Goal: Communication & Community: Answer question/provide support

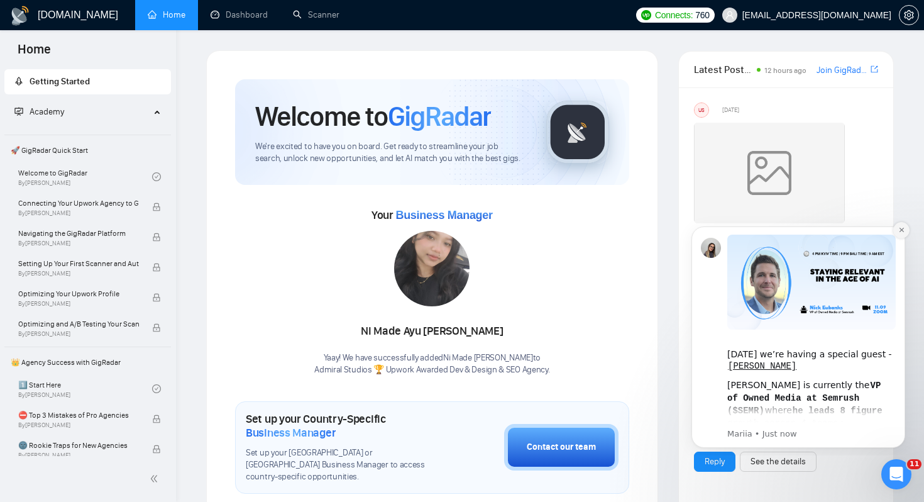
click at [900, 230] on icon "Dismiss notification" at bounding box center [901, 229] width 7 height 7
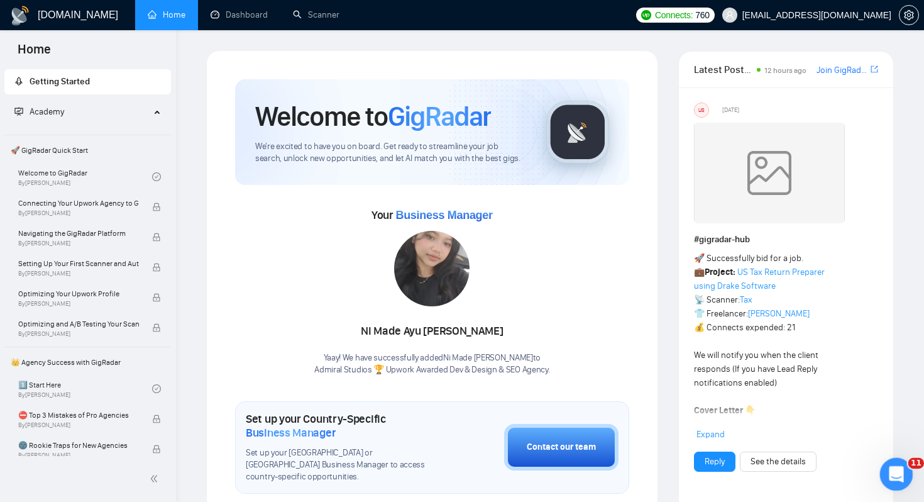
click at [890, 475] on icon "Open Intercom Messenger" at bounding box center [895, 472] width 21 height 21
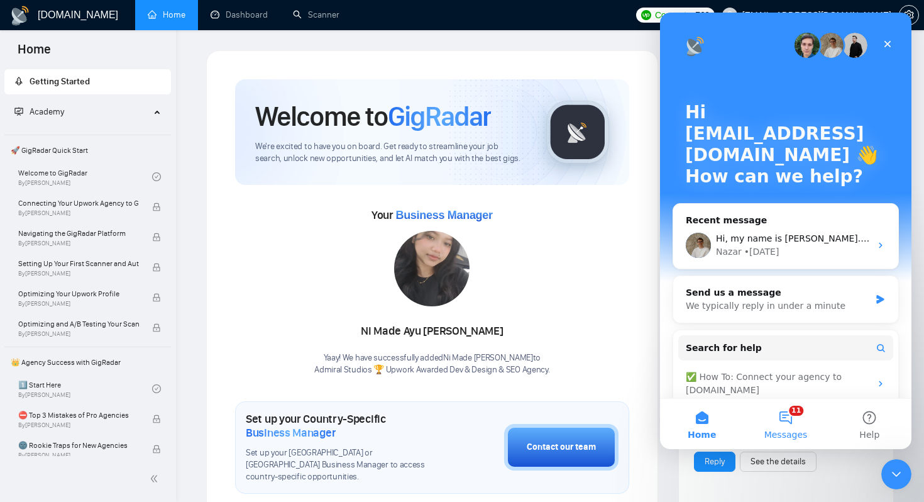
click at [798, 422] on button "11 Messages" at bounding box center [786, 424] width 84 height 50
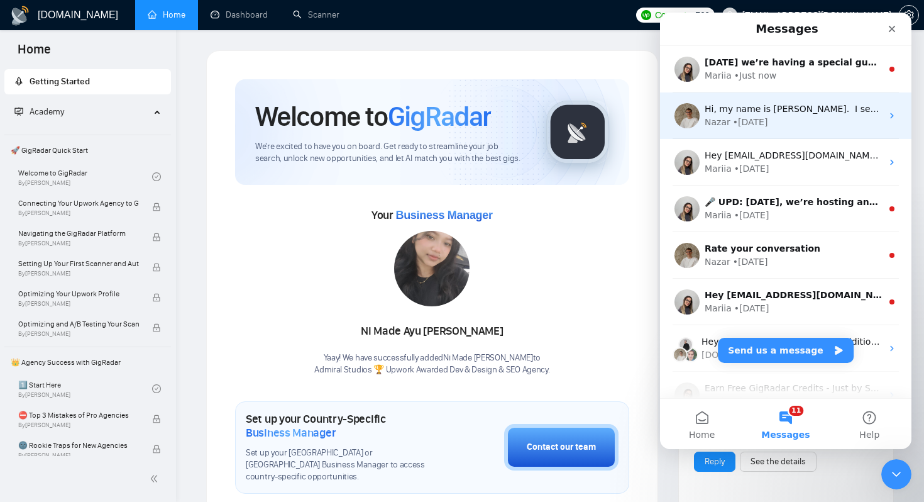
click at [751, 118] on div "• 1d ago" at bounding box center [750, 122] width 35 height 13
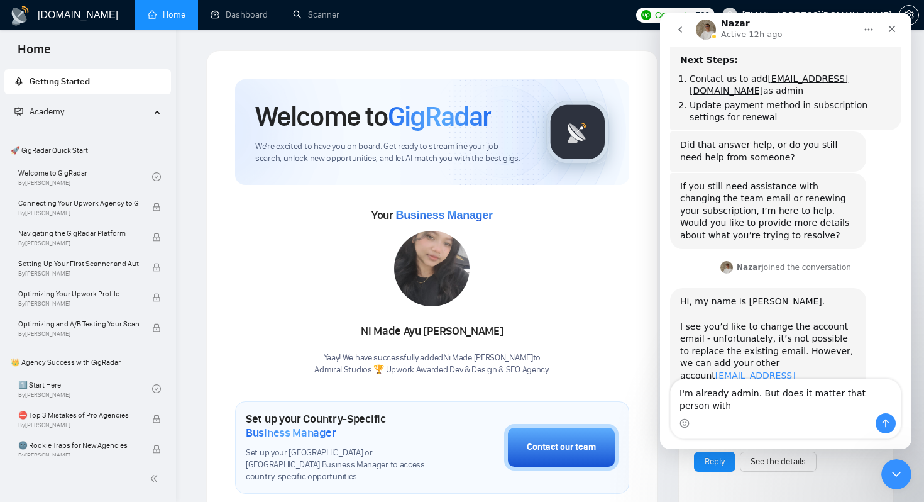
scroll to position [1215, 0]
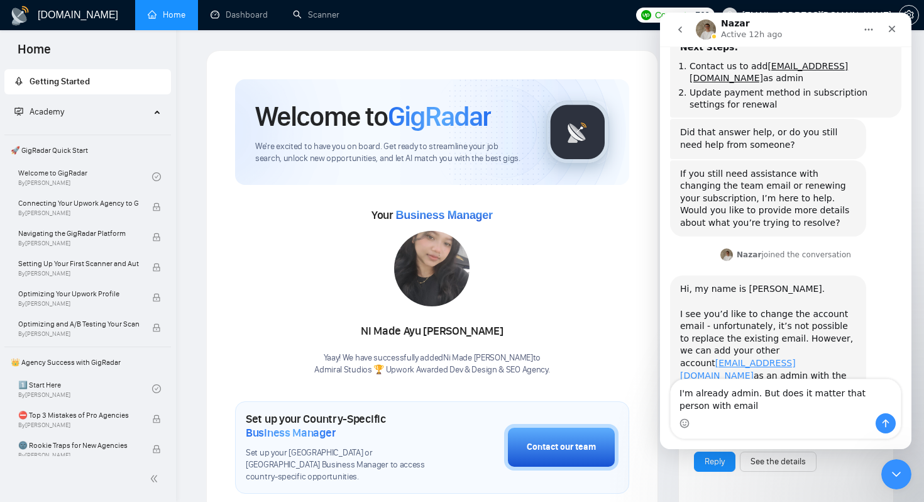
click at [812, 391] on textarea "I'm already admin. But does it matter that person with email" at bounding box center [786, 396] width 230 height 34
click at [781, 401] on textarea "I'm already admin. But does it mean that person with email" at bounding box center [786, 396] width 230 height 34
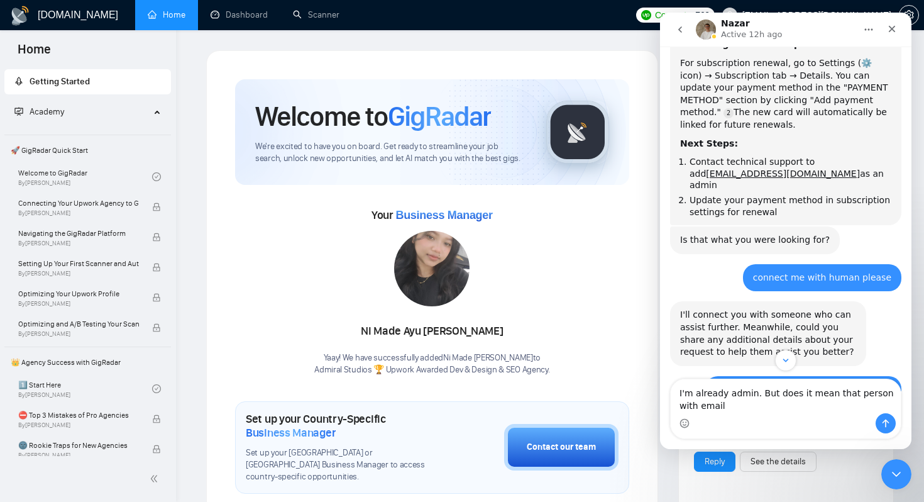
scroll to position [528, 0]
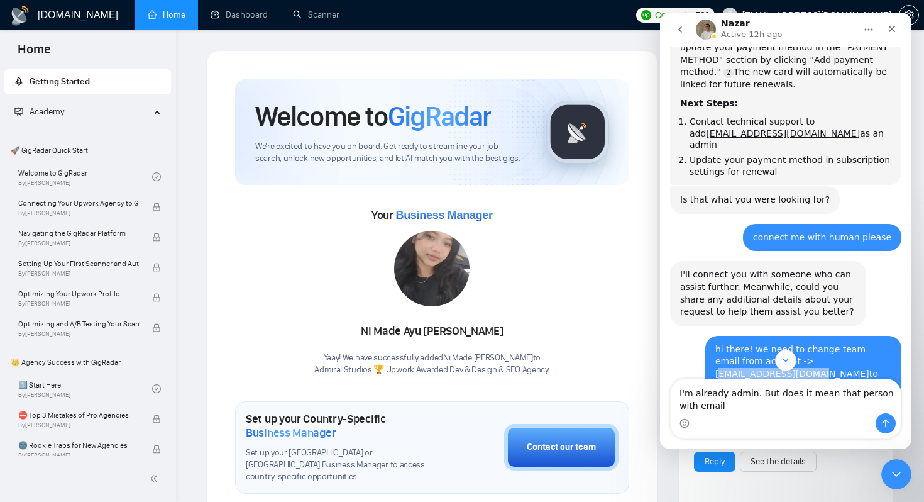
drag, startPoint x: 885, startPoint y: 262, endPoint x: 785, endPoint y: 262, distance: 100.0
click at [785, 343] on div "hi there! we need to change team email from account -> likamurenko@gmail.com to…" at bounding box center [803, 374] width 176 height 62
copy link "ikamurenko@gmail.com"
drag, startPoint x: 713, startPoint y: 406, endPoint x: 678, endPoint y: 401, distance: 34.9
click at [678, 401] on textarea "I'm already admin. But does it mean that person with email" at bounding box center [786, 396] width 230 height 34
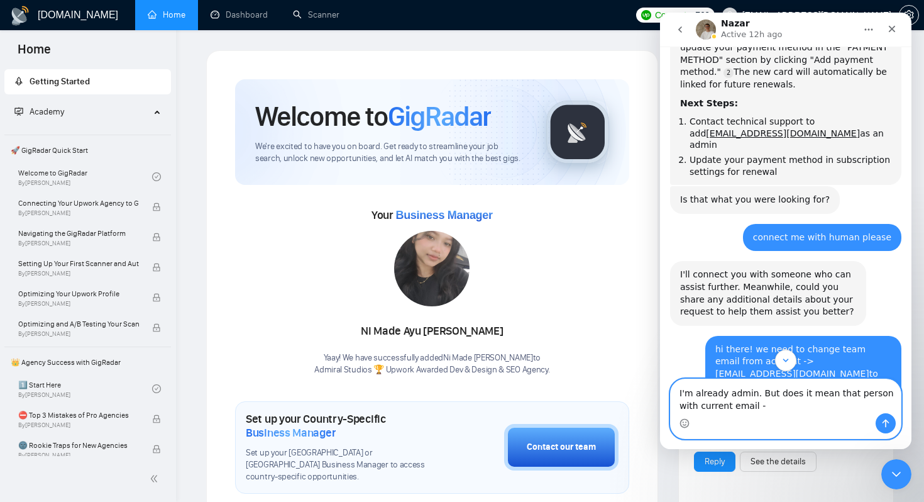
paste textarea "ikamurenko@gmail.com"
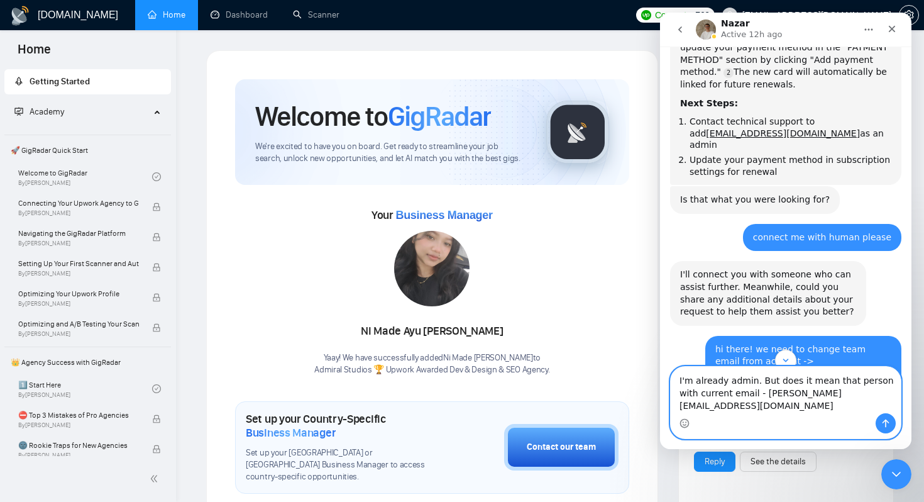
click at [743, 405] on textarea "I'm already admin. But does it mean that person with current email - ikamurenko…" at bounding box center [786, 390] width 230 height 47
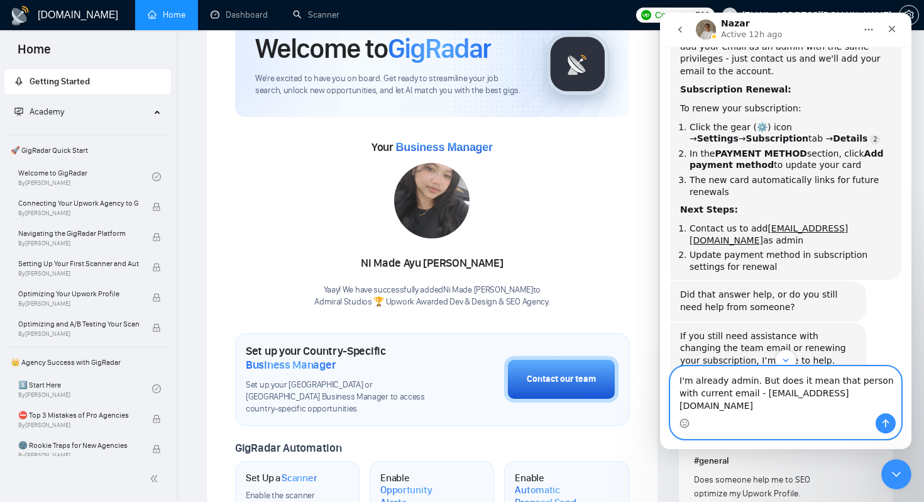
scroll to position [1215, 0]
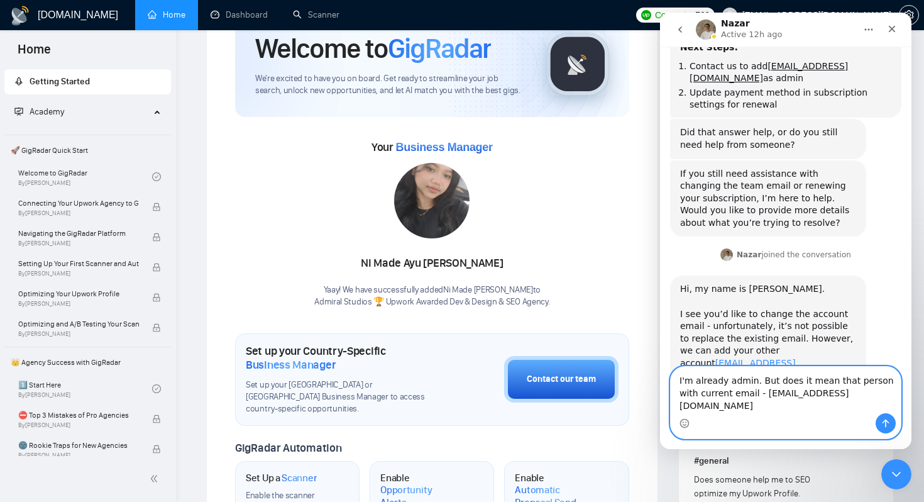
click at [850, 404] on textarea "I'm already admin. But does it mean that person with current email - likamurenk…" at bounding box center [786, 390] width 230 height 47
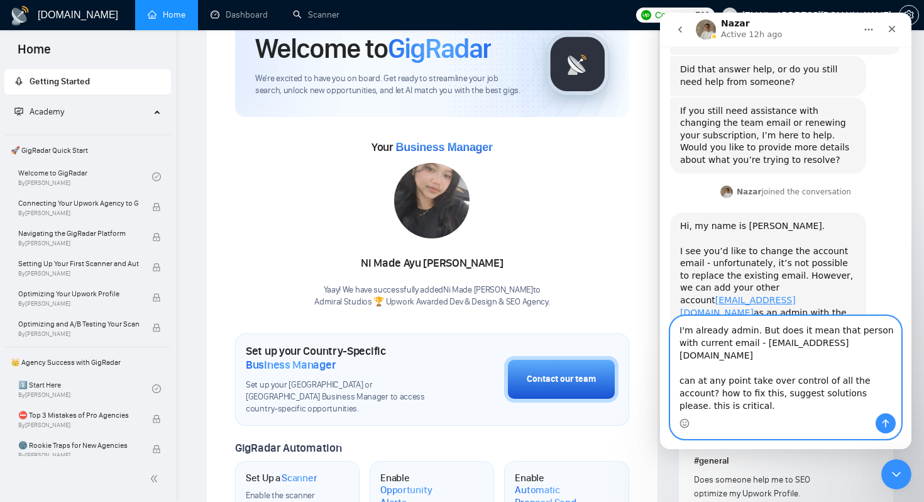
scroll to position [1281, 0]
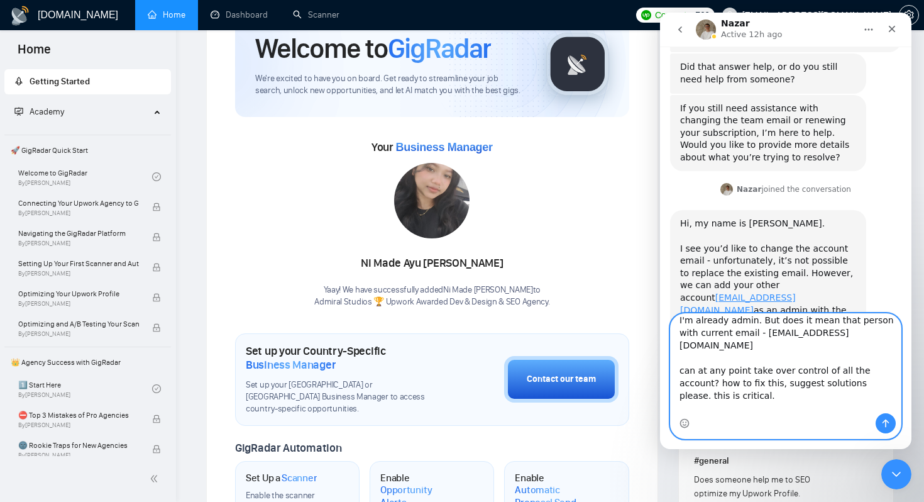
click at [740, 405] on textarea "I'm already admin. But does it mean that person with current email - likamurenk…" at bounding box center [786, 363] width 230 height 99
click at [813, 411] on textarea "I'm already admin. But does it mean that person with current email - likamurenk…" at bounding box center [786, 363] width 230 height 99
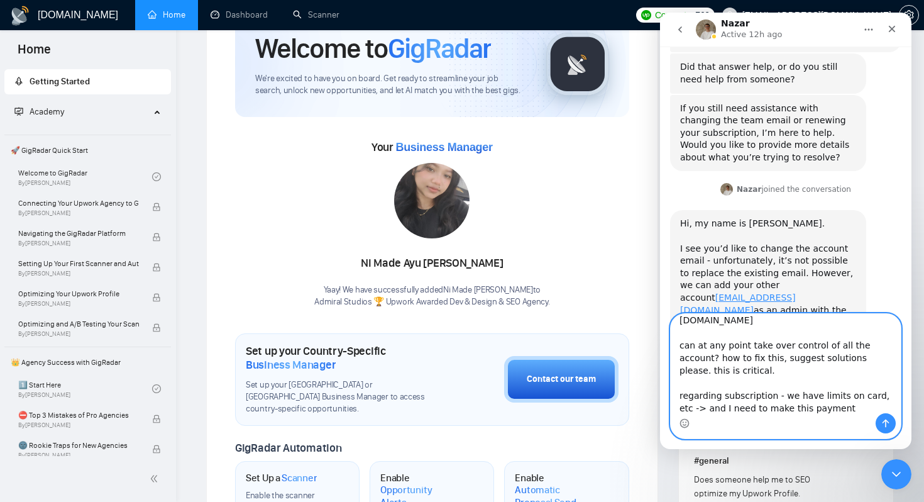
scroll to position [45, 0]
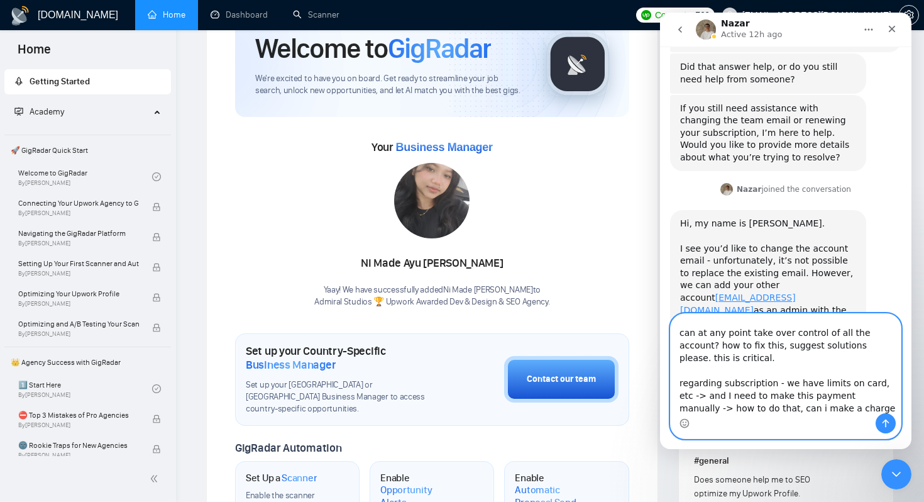
type textarea "I'm already admin. But does it mean that person with current email - likamurenk…"
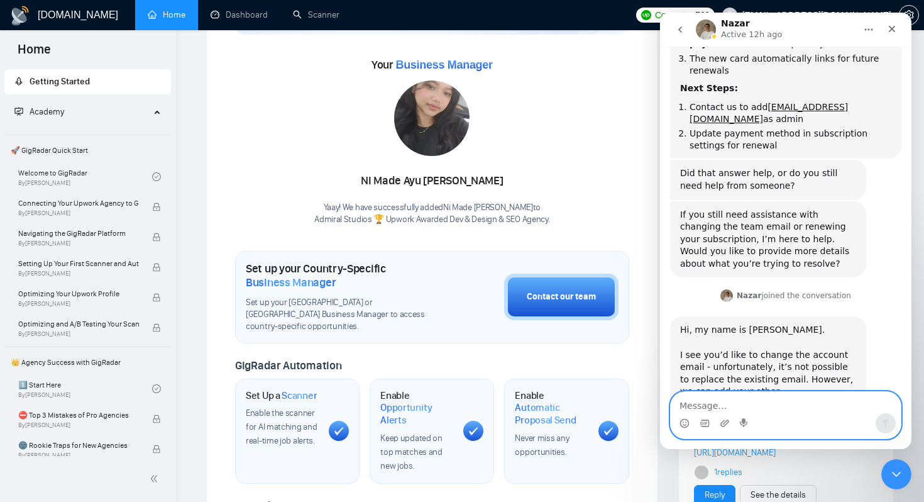
scroll to position [1393, 0]
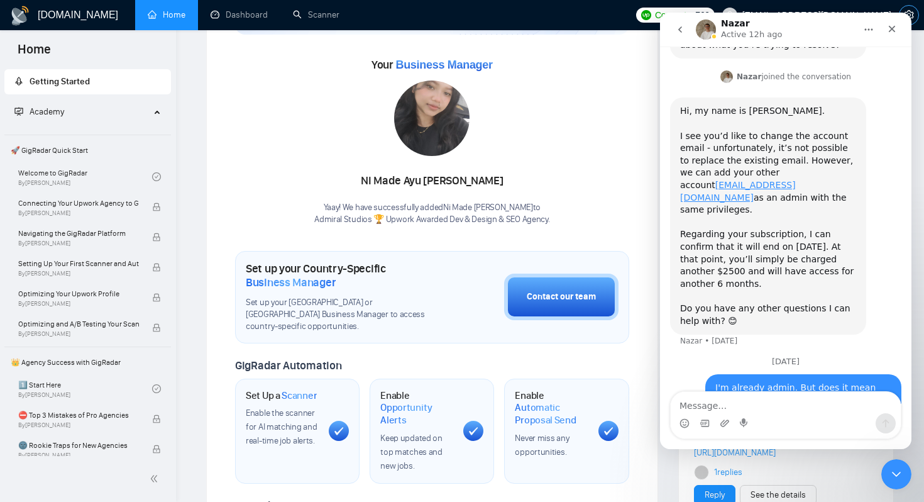
click at [917, 16] on span "setting" at bounding box center [909, 15] width 19 height 10
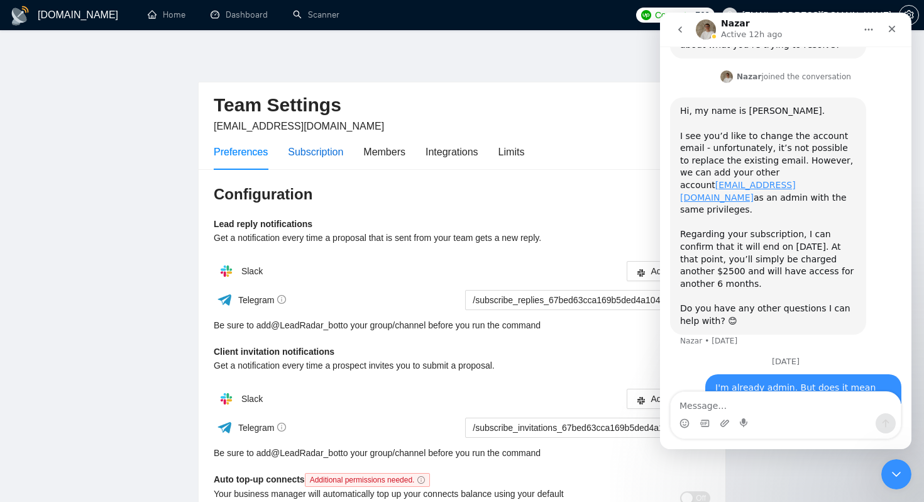
click at [333, 157] on div "Subscription" at bounding box center [315, 152] width 55 height 16
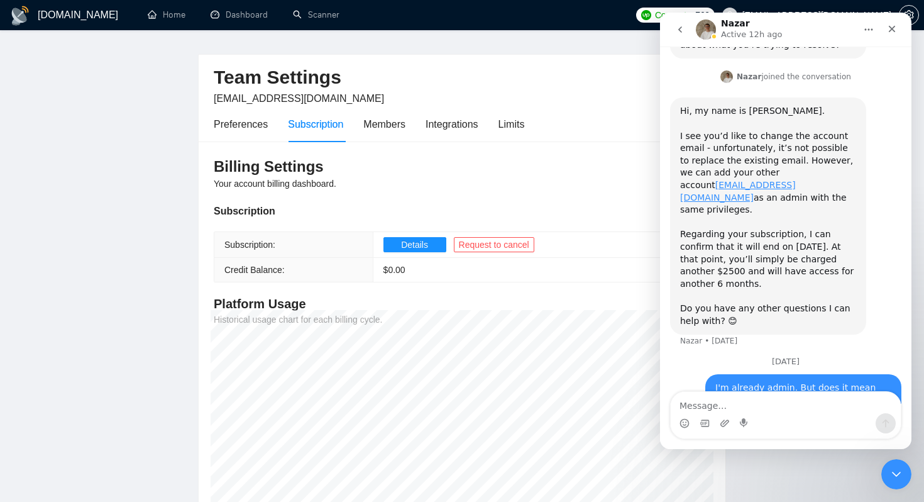
scroll to position [23, 0]
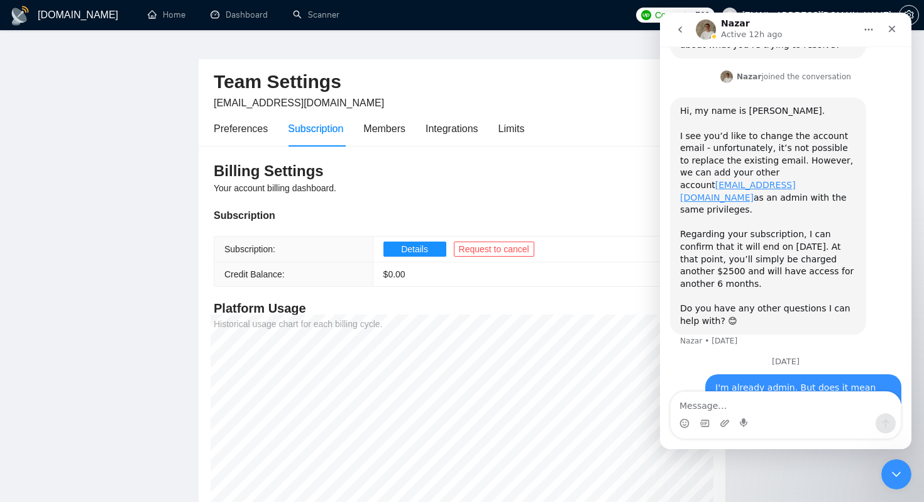
click at [485, 133] on div "Preferences Subscription Members Integrations Limits" at bounding box center [369, 129] width 311 height 36
click at [463, 128] on div "Integrations" at bounding box center [452, 129] width 53 height 16
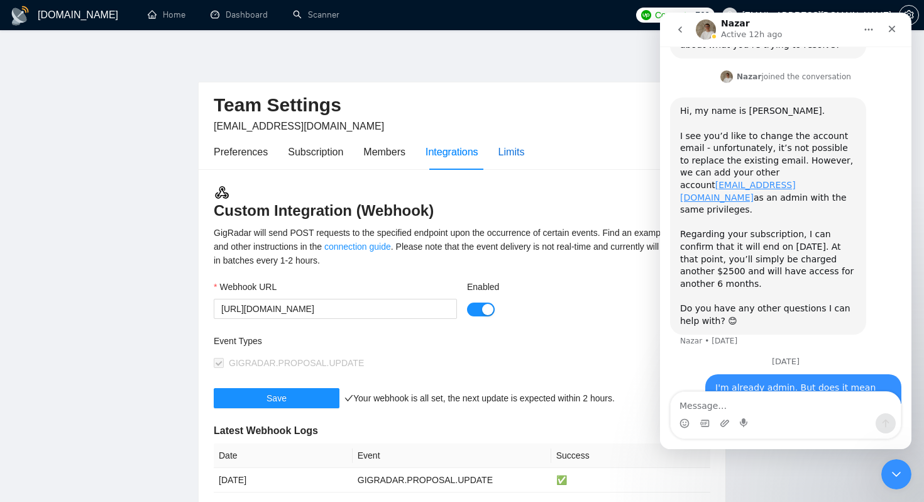
click at [512, 152] on div "Limits" at bounding box center [512, 152] width 26 height 16
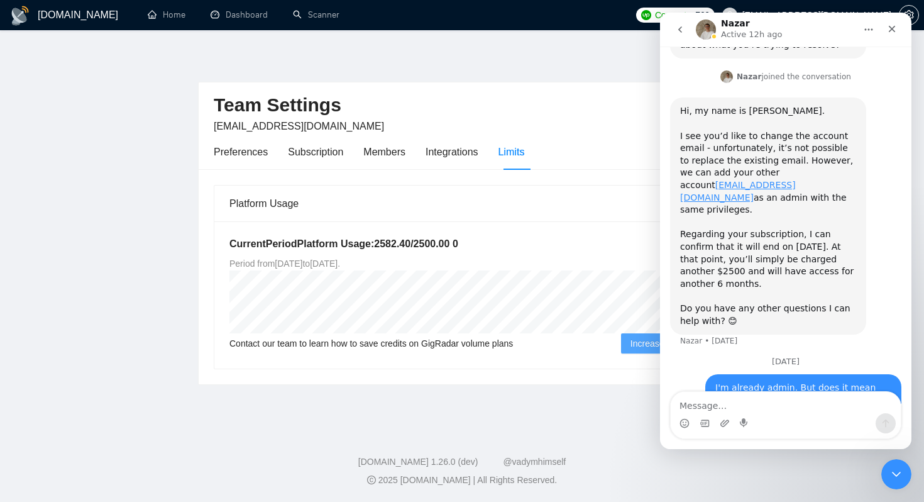
click at [870, 38] on button "Home" at bounding box center [869, 30] width 24 height 24
click at [634, 101] on h2 "Team Settings" at bounding box center [462, 105] width 497 height 26
click at [599, 175] on div "Platform Usage Current Period Platform Usage: 2582.40 / 2500.00 0 Period from M…" at bounding box center [462, 276] width 527 height 215
click at [879, 463] on div "GigRadar.io 1.26.0 (dev) @vadymhimself" at bounding box center [462, 461] width 904 height 13
click at [893, 466] on icon "Close Intercom Messenger" at bounding box center [894, 472] width 15 height 15
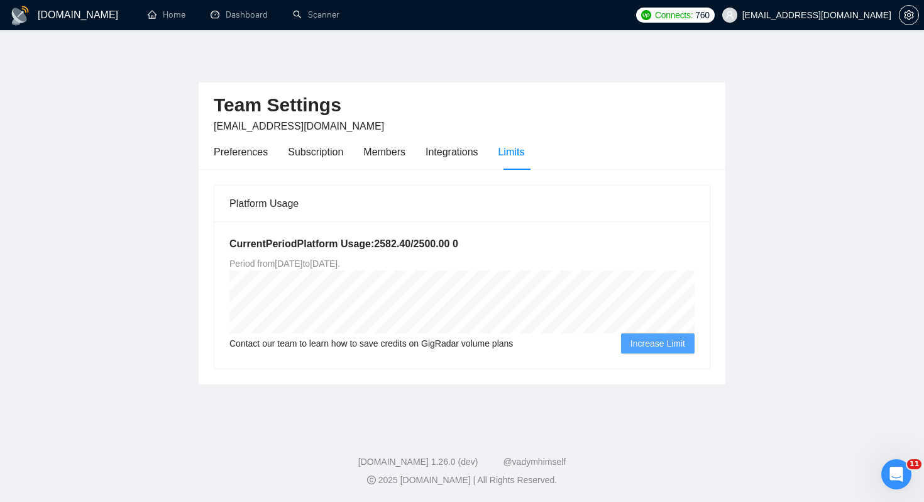
scroll to position [1393, 0]
click at [639, 339] on span "Increase Limit" at bounding box center [658, 343] width 55 height 14
click at [649, 339] on span "Increase Limit" at bounding box center [658, 343] width 55 height 14
click at [648, 339] on span "Increase Limit" at bounding box center [658, 343] width 55 height 14
click at [399, 156] on div "Members" at bounding box center [384, 152] width 42 height 16
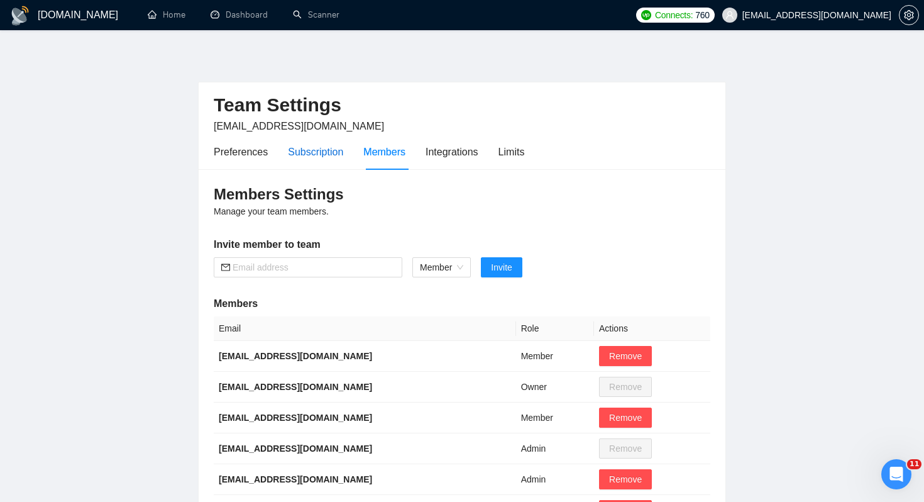
click at [324, 152] on div "Subscription" at bounding box center [315, 152] width 55 height 16
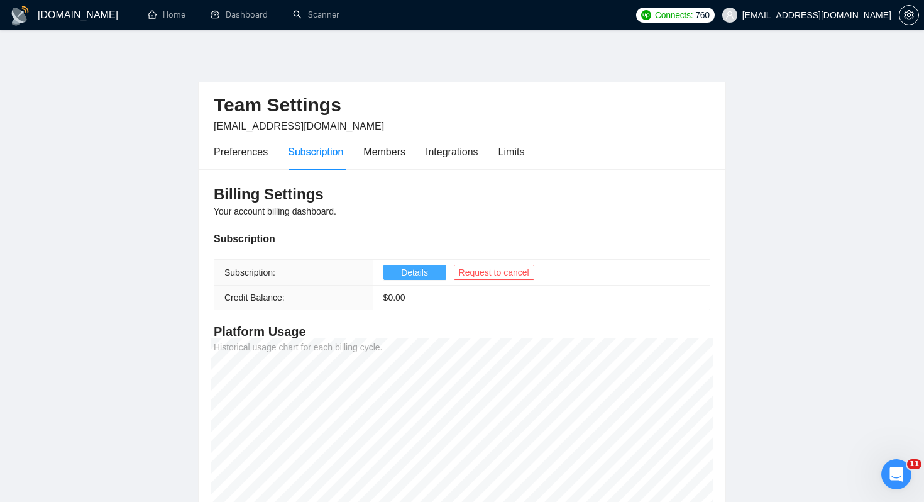
click at [417, 272] on span "Details" at bounding box center [414, 272] width 27 height 14
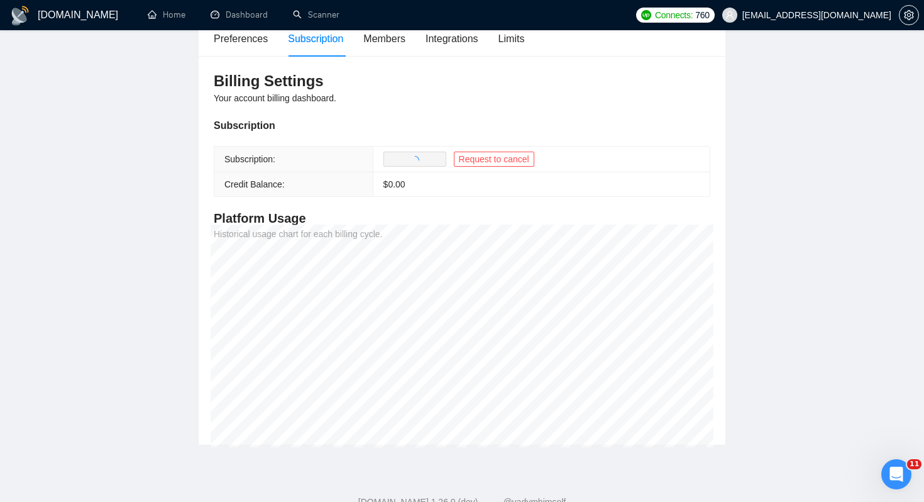
scroll to position [145, 0]
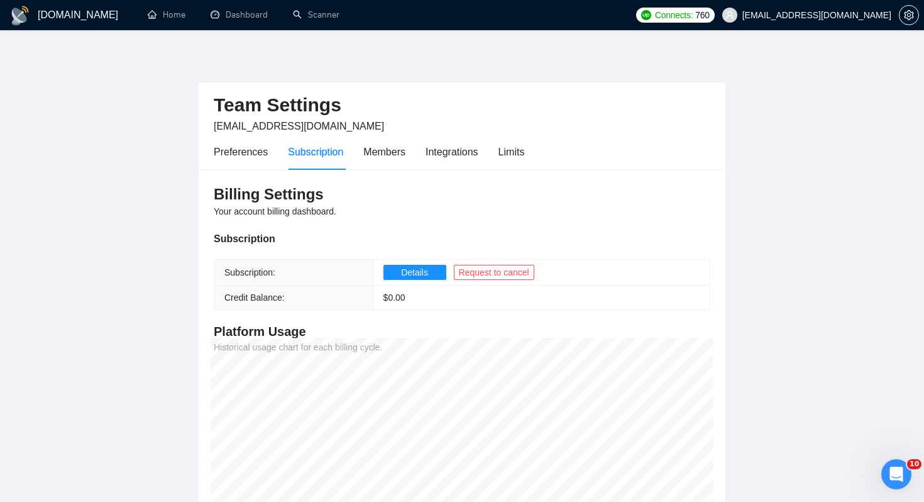
click at [904, 472] on icon "Open Intercom Messenger" at bounding box center [896, 474] width 21 height 21
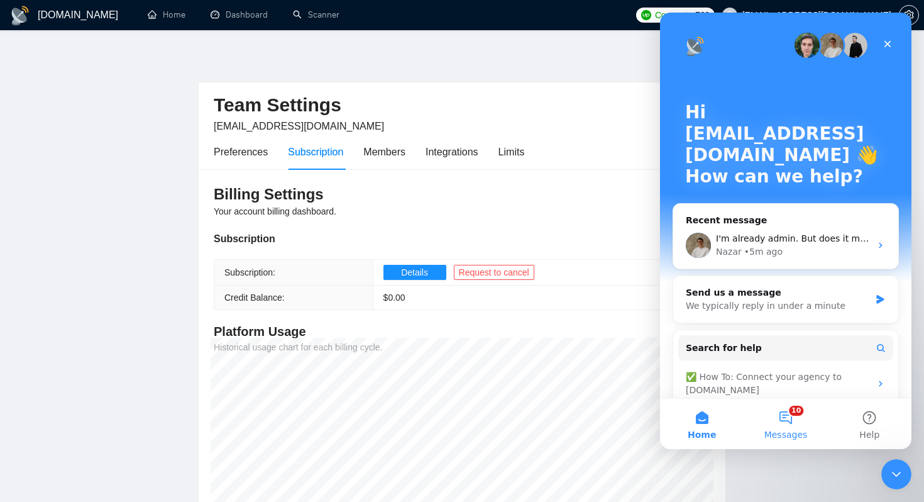
click at [776, 417] on button "10 Messages" at bounding box center [786, 424] width 84 height 50
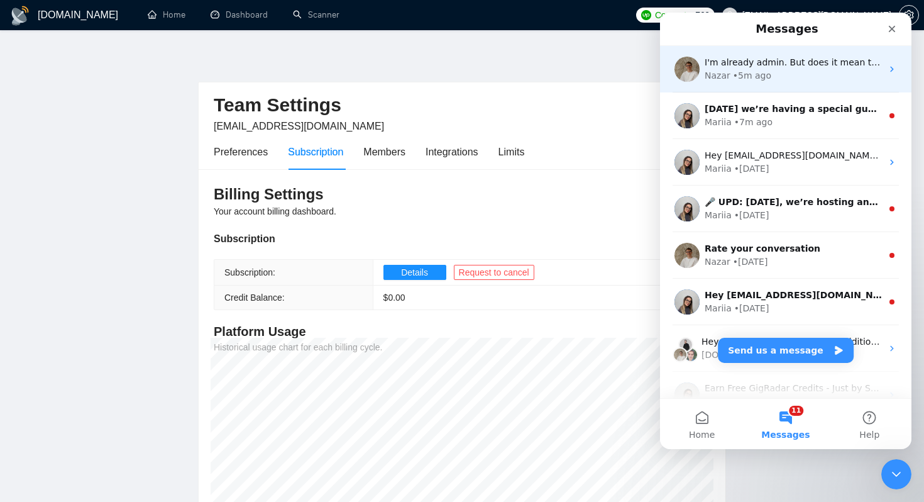
click at [728, 70] on div "Nazar" at bounding box center [718, 75] width 26 height 13
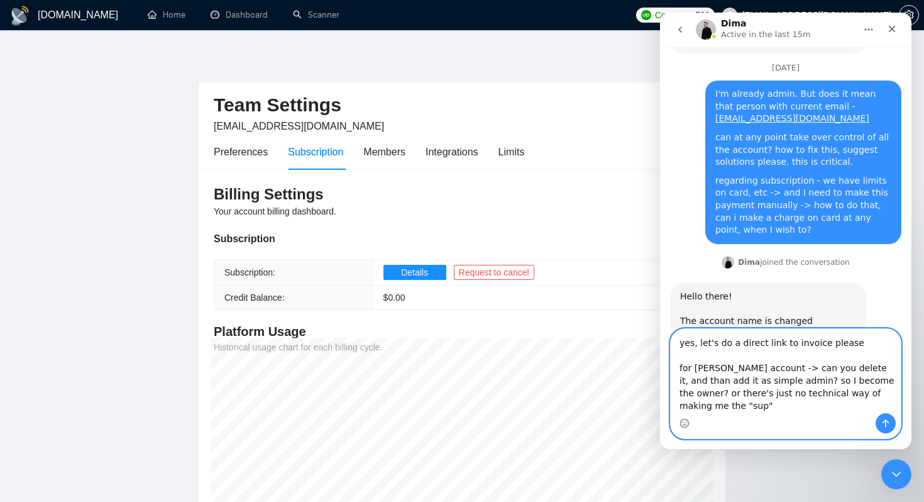
scroll to position [1687, 0]
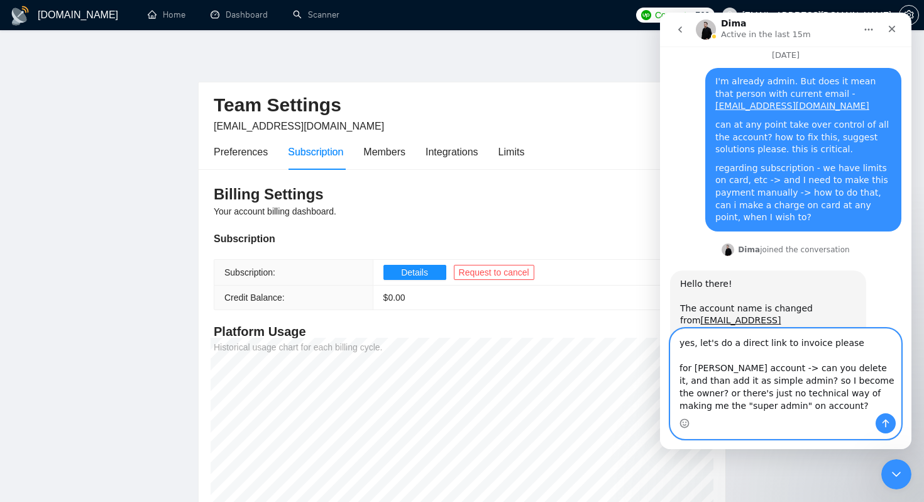
type textarea "yes, let's do a direct link to invoice please for [PERSON_NAME] account -> can …"
click at [878, 419] on button "Send a message…" at bounding box center [886, 423] width 20 height 20
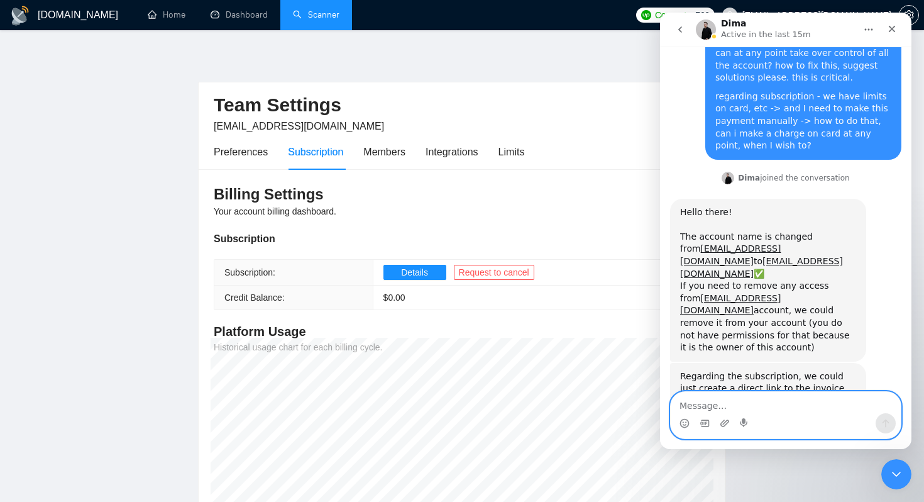
scroll to position [1777, 0]
